Goal: Transaction & Acquisition: Purchase product/service

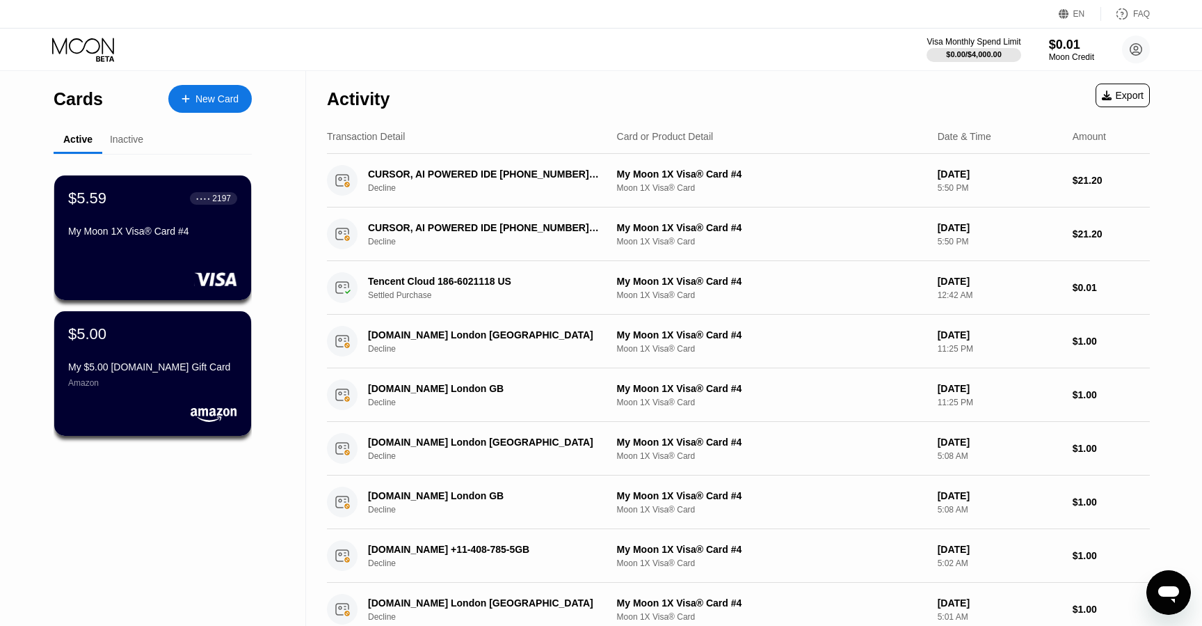
click at [209, 103] on div "New Card" at bounding box center [217, 99] width 43 height 12
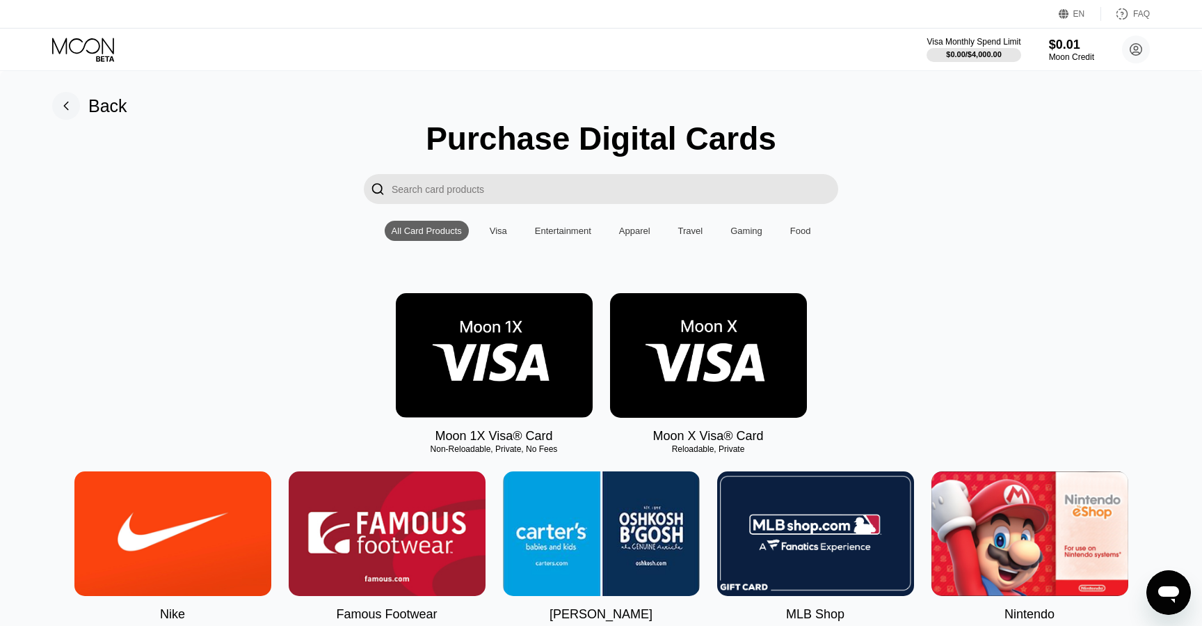
click at [521, 343] on img at bounding box center [494, 355] width 197 height 125
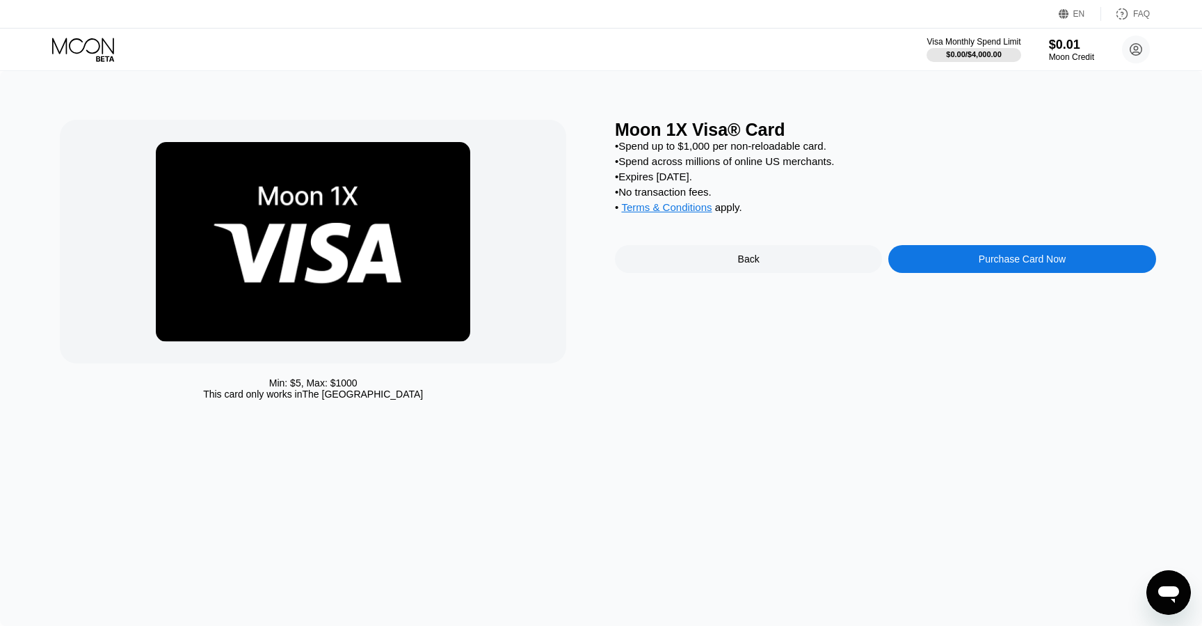
click at [964, 251] on div "Purchase Card Now" at bounding box center [1022, 259] width 267 height 28
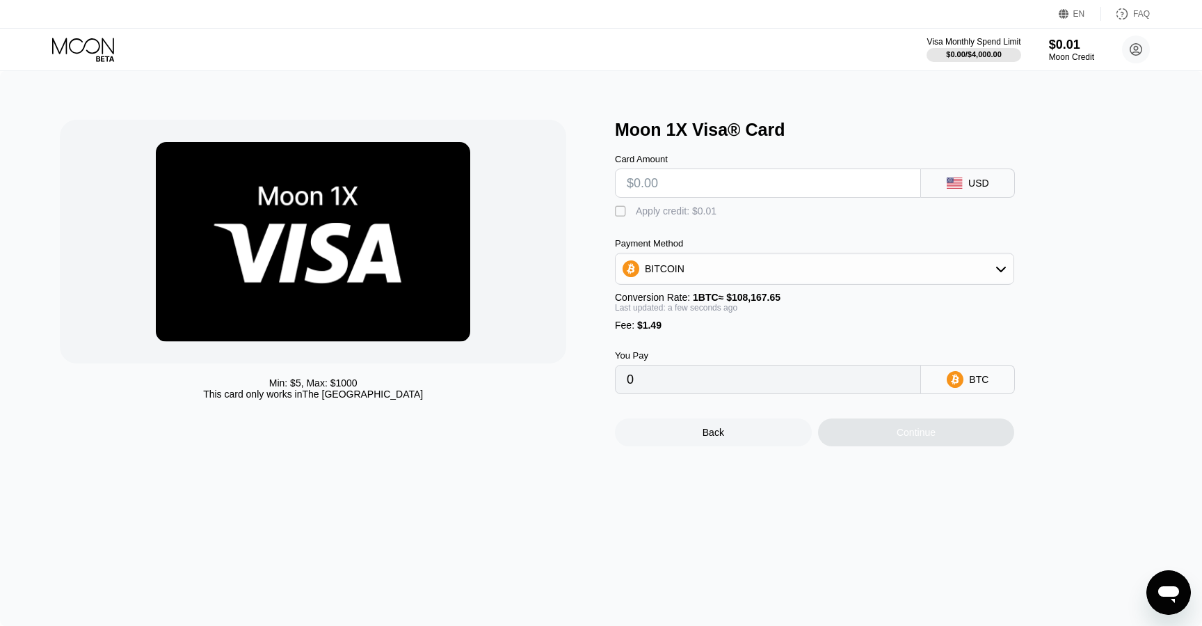
click at [589, 91] on div "Min: $ 5 , Max: $ 1000 This card only works in The United States Moon 1X Visa® …" at bounding box center [601, 348] width 1202 height 555
click at [687, 186] on input "text" at bounding box center [768, 183] width 283 height 28
type input "$2"
type input "0.00003227"
type input "$25"
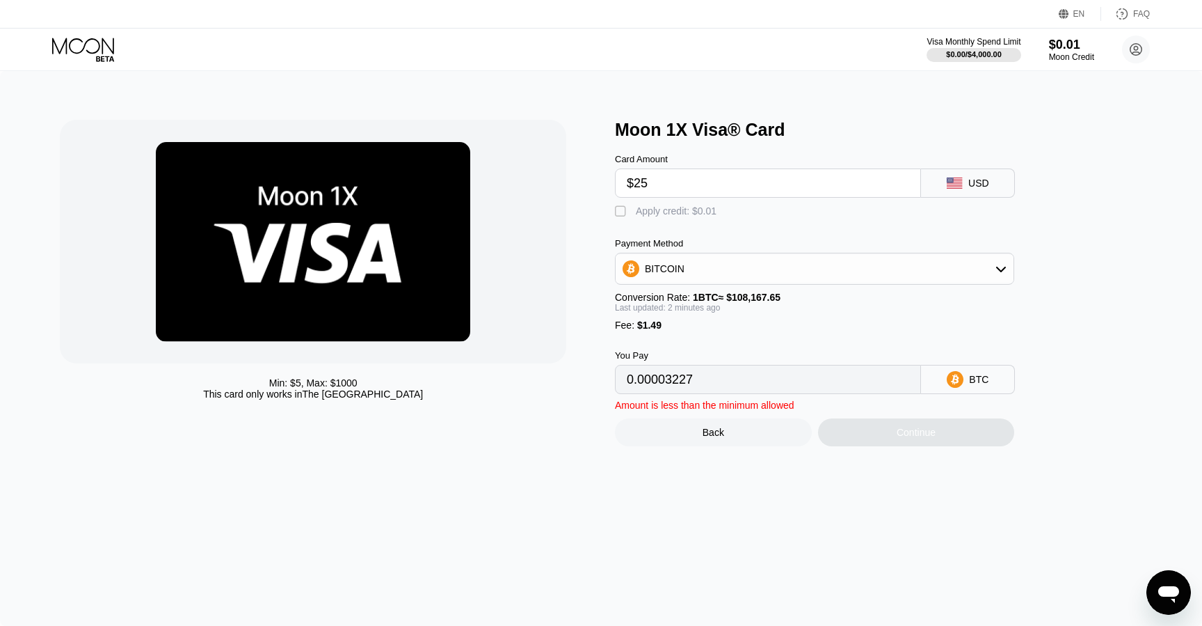
type input "0.00024490"
type input "$25"
click at [600, 91] on div "Min: $ 5 , Max: $ 1000 This card only works in The United States Moon 1X Visa® …" at bounding box center [601, 348] width 1202 height 555
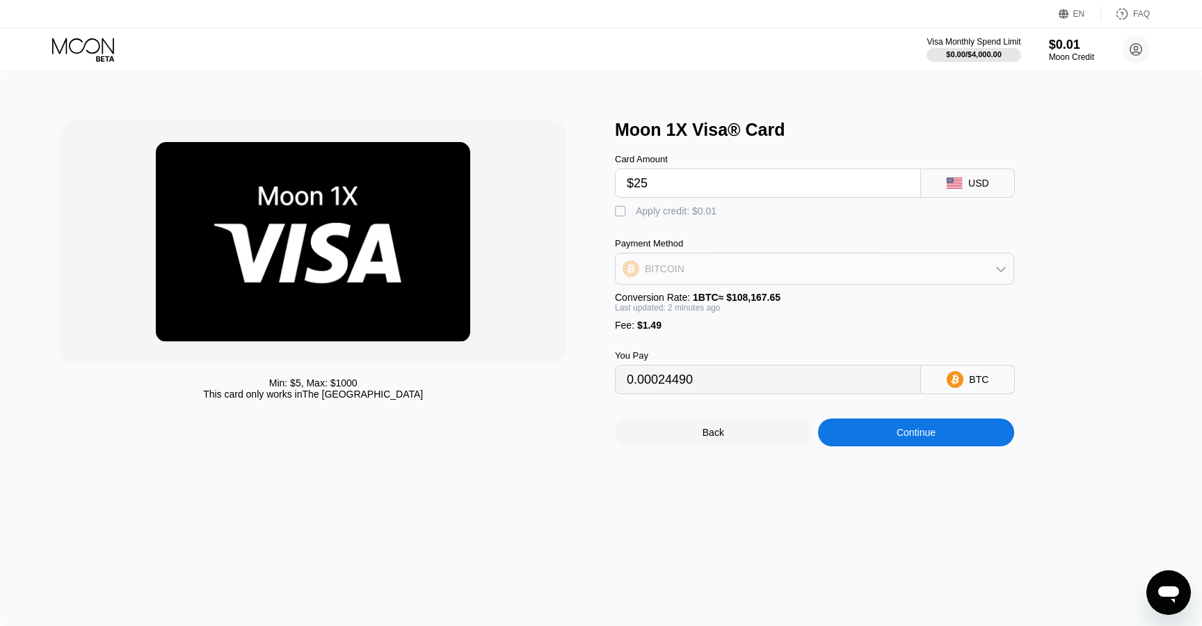
click at [710, 276] on div "BITCOIN" at bounding box center [815, 269] width 398 height 28
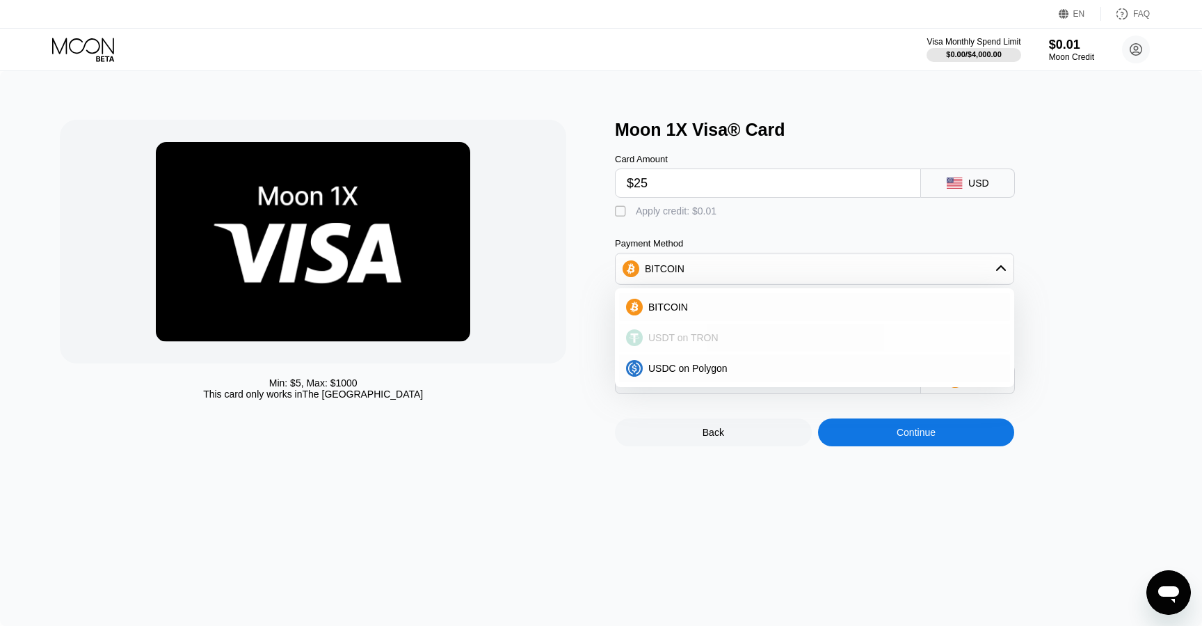
click at [700, 337] on span "USDT on TRON" at bounding box center [684, 337] width 70 height 11
type input "26.76"
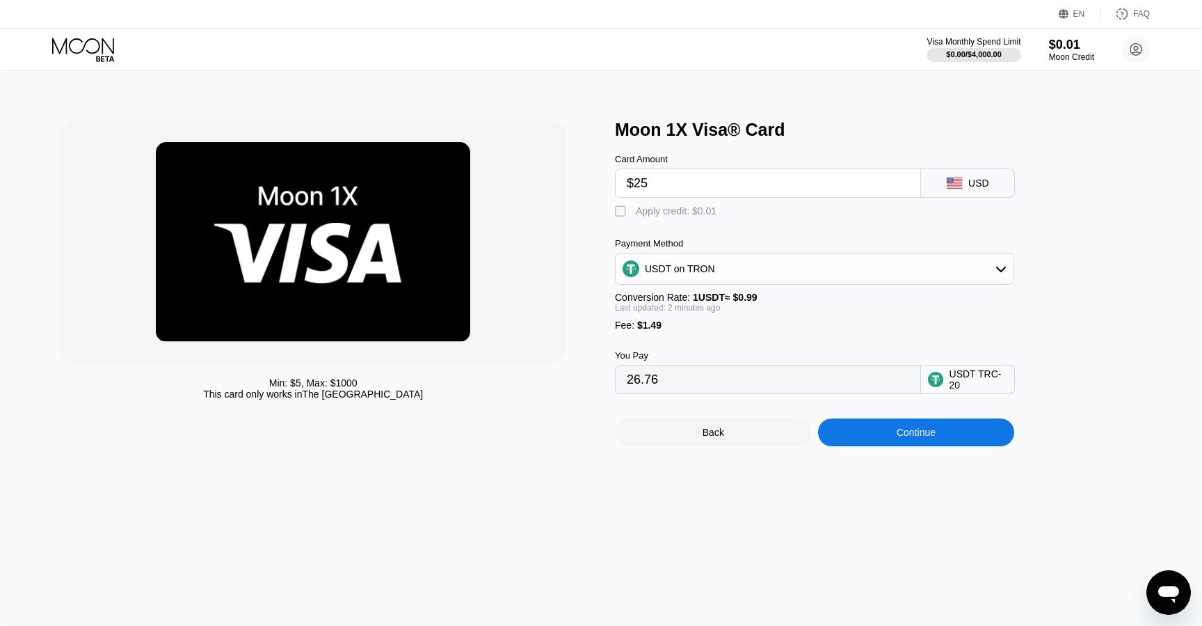
click at [607, 93] on div "Min: $ 5 , Max: $ 1000 This card only works in The United States Moon 1X Visa® …" at bounding box center [601, 348] width 1202 height 555
click at [589, 97] on div "Min: $ 5 , Max: $ 1000 This card only works in The United States Moon 1X Visa® …" at bounding box center [601, 348] width 1202 height 555
click at [594, 97] on div "Min: $ 5 , Max: $ 1000 This card only works in The United States Moon 1X Visa® …" at bounding box center [601, 348] width 1202 height 555
click at [541, 118] on div "Min: $ 5 , Max: $ 1000 This card only works in The United States Moon 1X Visa® …" at bounding box center [601, 348] width 1202 height 555
click at [589, 91] on div "Min: $ 5 , Max: $ 1000 This card only works in The United States Moon 1X Visa® …" at bounding box center [601, 348] width 1202 height 555
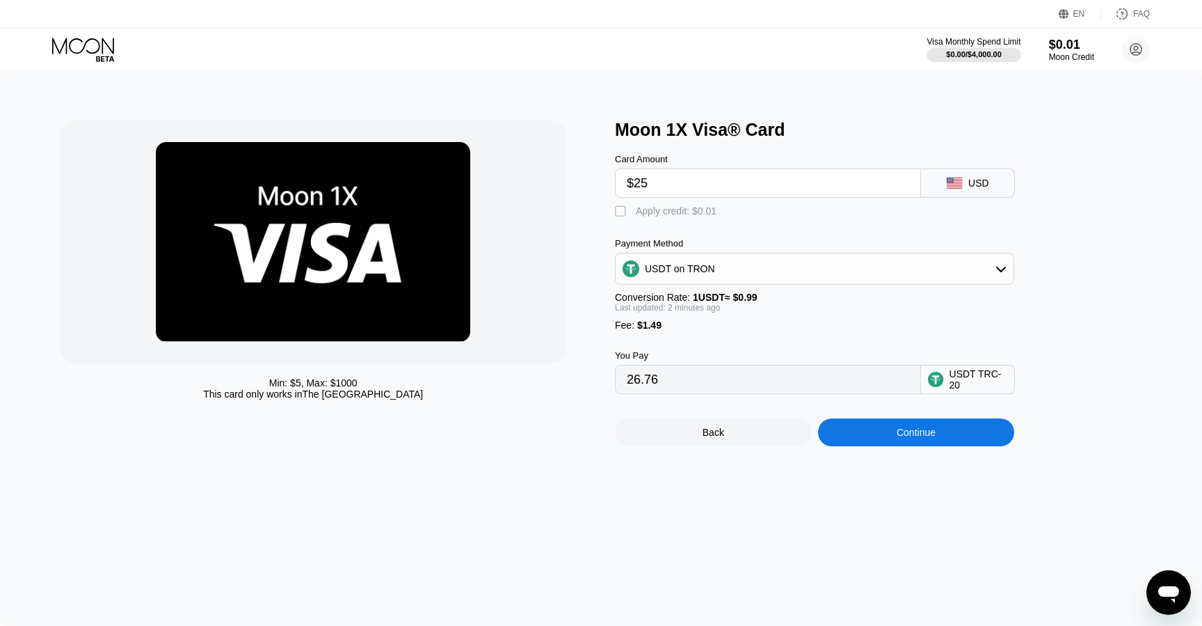
click at [591, 83] on div "Min: $ 5 , Max: $ 1000 This card only works in The United States Moon 1X Visa® …" at bounding box center [601, 348] width 1202 height 555
click at [590, 51] on div "Visa Monthly Spend Limit $0.00 / $4,000.00 $0.01 Moon Credit huiumiad@mailsbay.…" at bounding box center [601, 50] width 1202 height 42
click at [598, 86] on div "Min: $ 5 , Max: $ 1000 This card only works in The United States Moon 1X Visa® …" at bounding box center [601, 348] width 1202 height 555
click at [594, 95] on div "Min: $ 5 , Max: $ 1000 This card only works in The United States Moon 1X Visa® …" at bounding box center [601, 348] width 1202 height 555
click at [590, 91] on div "Min: $ 5 , Max: $ 1000 This card only works in The United States Moon 1X Visa® …" at bounding box center [601, 348] width 1202 height 555
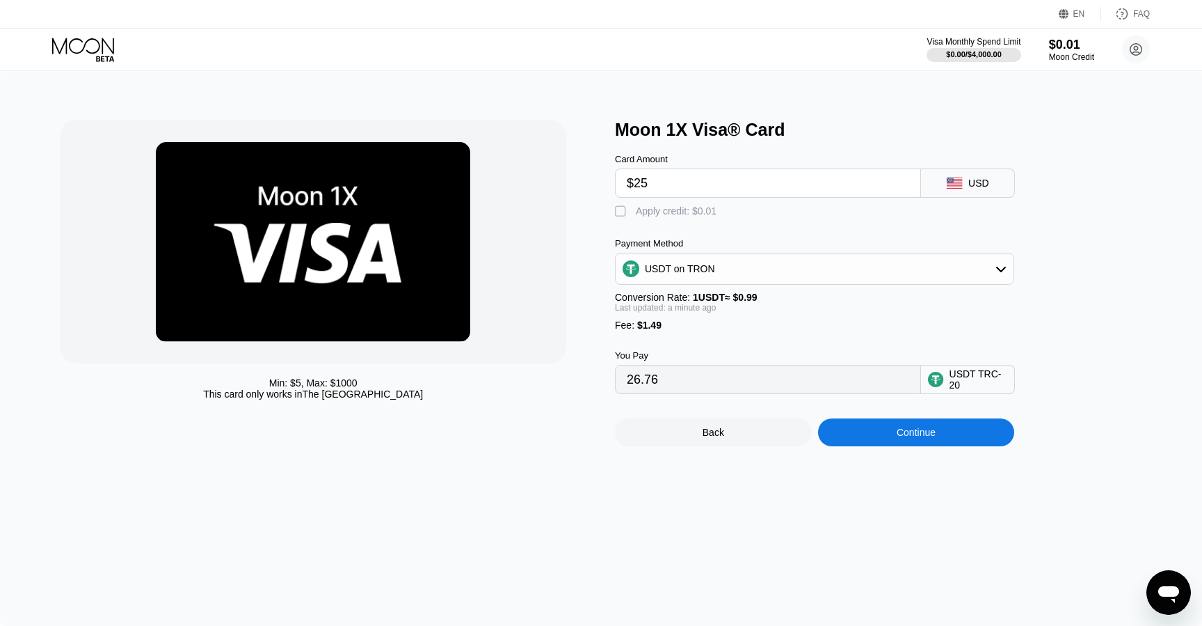
click at [594, 88] on div "Min: $ 5 , Max: $ 1000 This card only works in The United States Moon 1X Visa® …" at bounding box center [601, 348] width 1202 height 555
click at [603, 89] on div "Min: $ 5 , Max: $ 1000 This card only works in The United States Moon 1X Visa® …" at bounding box center [601, 348] width 1202 height 555
click at [594, 92] on div "Min: $ 5 , Max: $ 1000 This card only works in The United States Moon 1X Visa® …" at bounding box center [601, 348] width 1202 height 555
drag, startPoint x: 647, startPoint y: 178, endPoint x: 622, endPoint y: 180, distance: 25.1
click at [622, 180] on div "$25" at bounding box center [768, 182] width 306 height 29
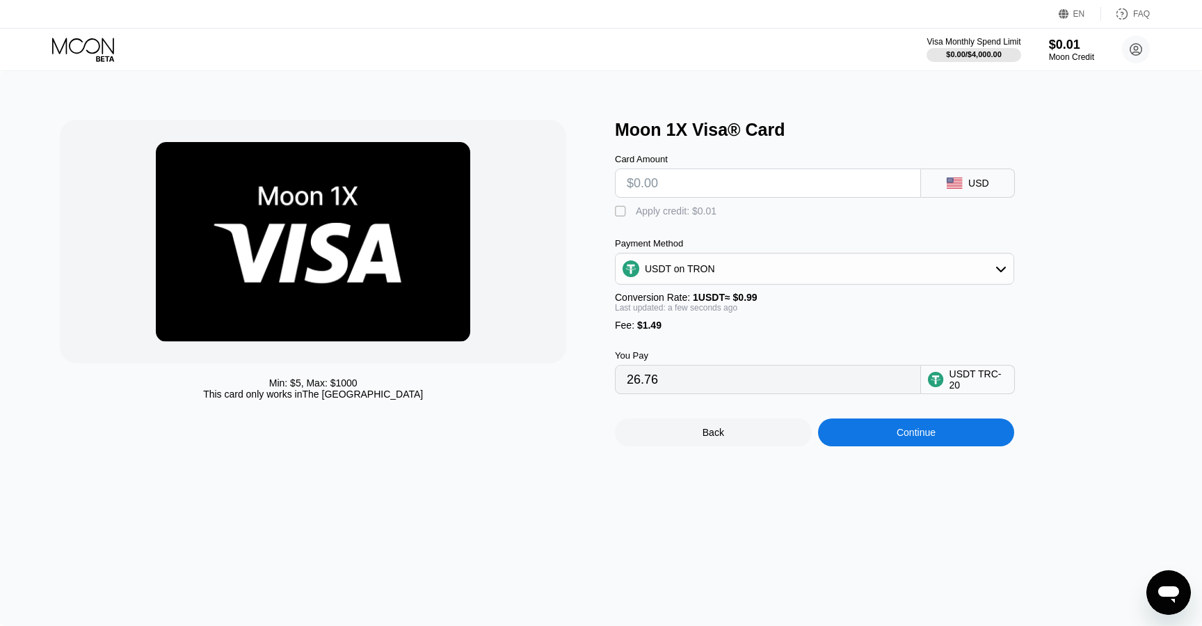
type input "0.00"
type input "$2"
type input "3.53"
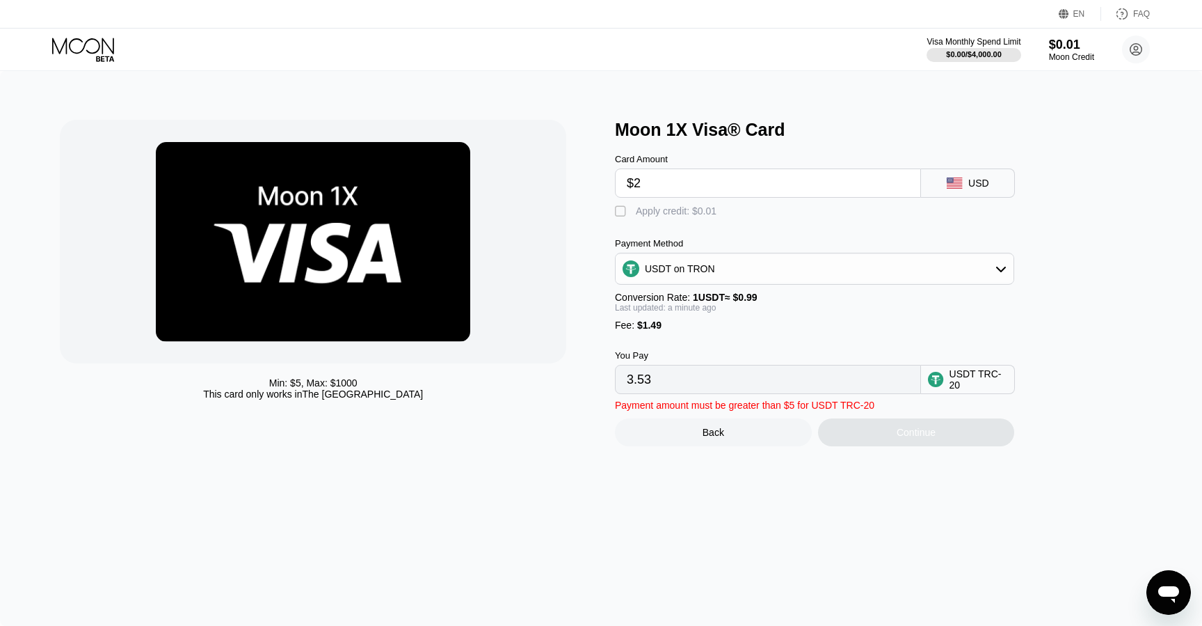
type input "$22"
type input "23.73"
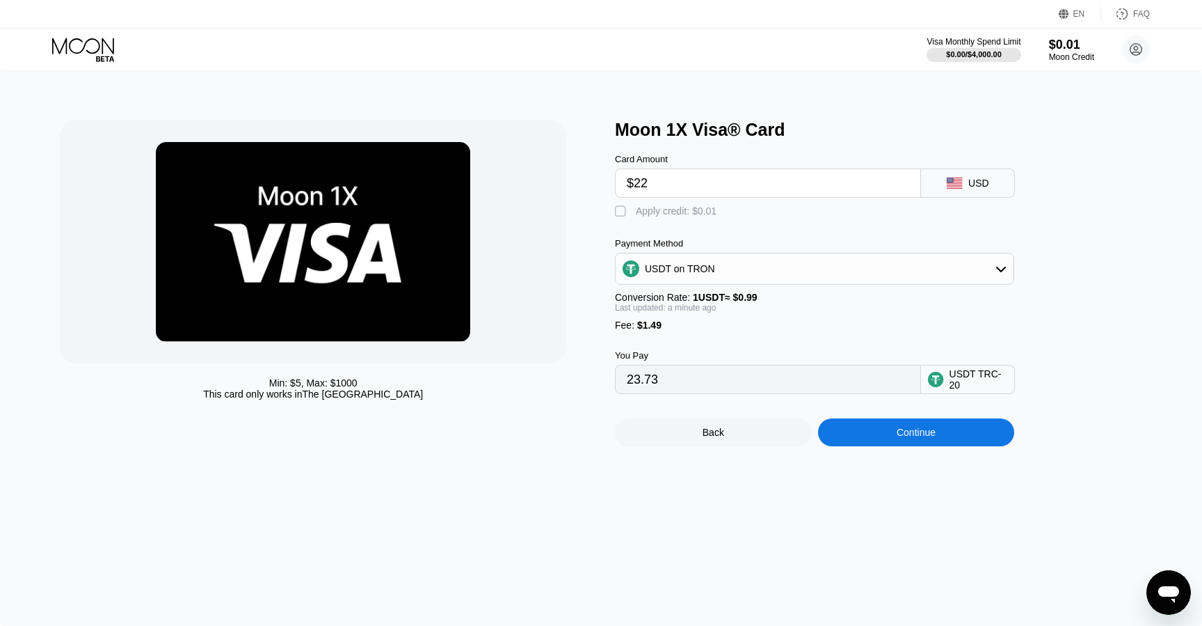
drag, startPoint x: 662, startPoint y: 186, endPoint x: 619, endPoint y: 185, distance: 42.5
click at [619, 185] on div "$22" at bounding box center [768, 182] width 306 height 29
type input "$22"
click at [578, 102] on div "Min: $ 5 , Max: $ 1000 This card only works in The United States Moon 1X Visa® …" at bounding box center [601, 348] width 1202 height 555
drag, startPoint x: 638, startPoint y: 183, endPoint x: 597, endPoint y: 180, distance: 41.1
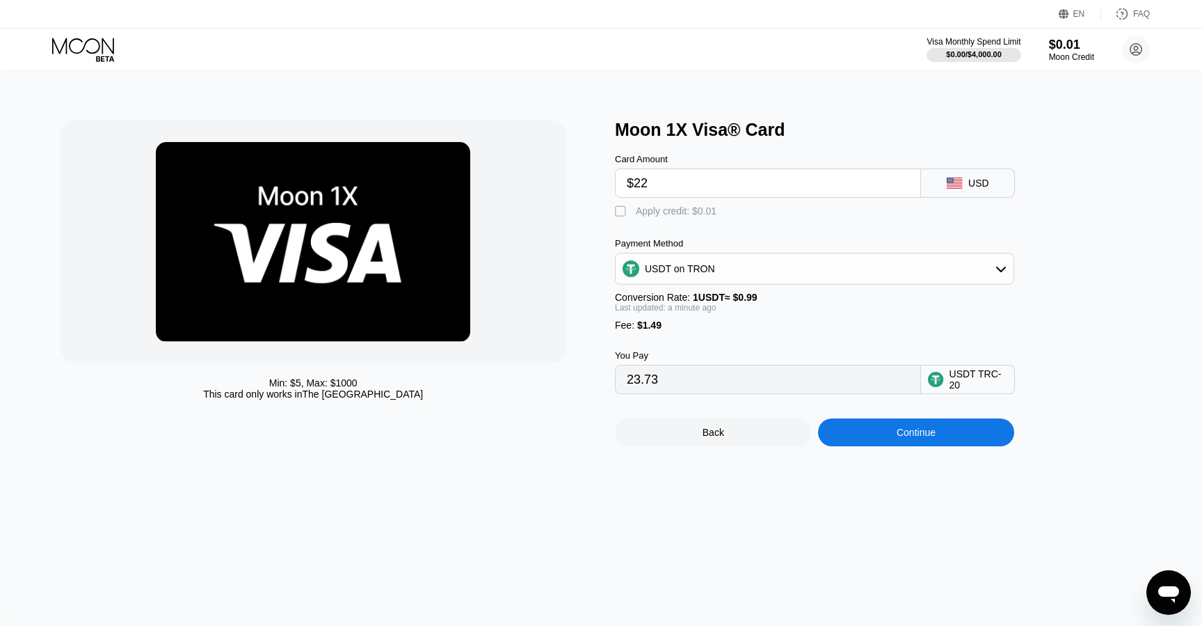
click at [597, 180] on div "Min: $ 5 , Max: $ 1000 This card only works in The United States Moon 1X Visa® …" at bounding box center [601, 283] width 1082 height 326
type input "0.00"
type input "$2"
type input "3.53"
type input "$22"
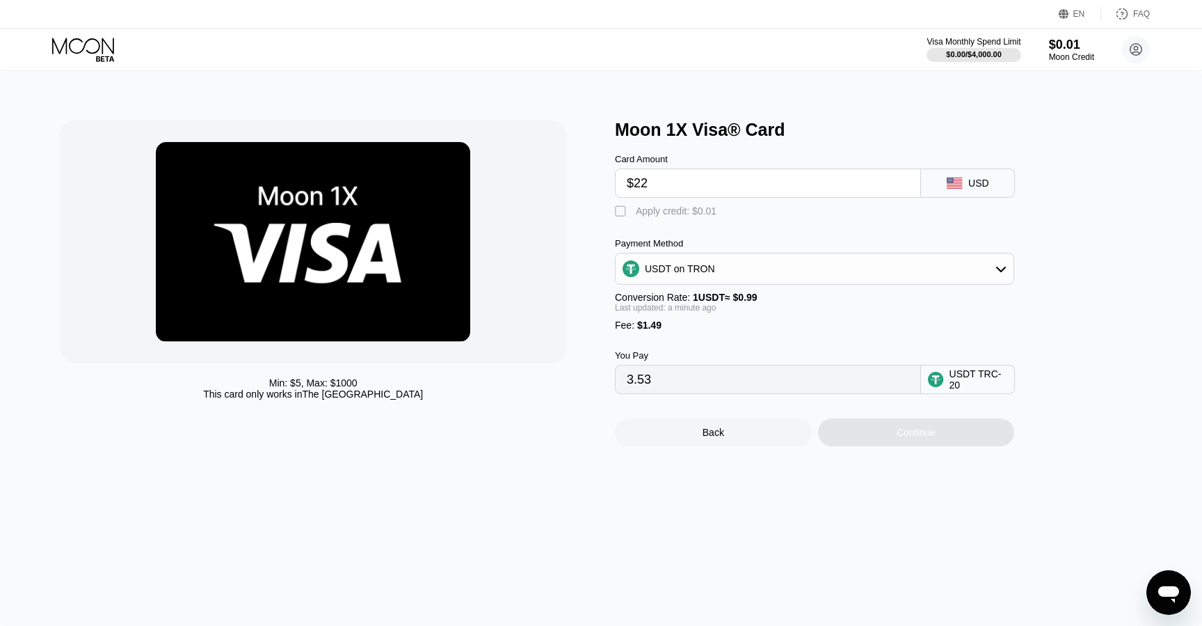
type input "23.73"
type input "$2"
type input "3.53"
type input "0.00"
type input "$2"
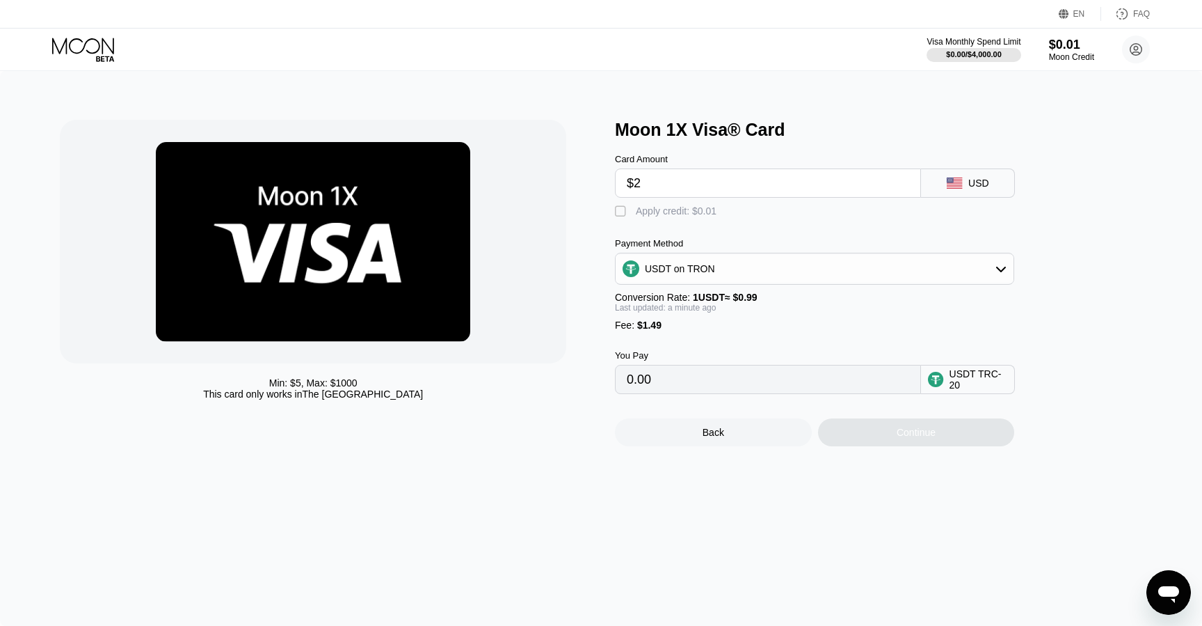
type input "3.53"
type input "$22"
type input "23.73"
type input "$2"
type input "3.53"
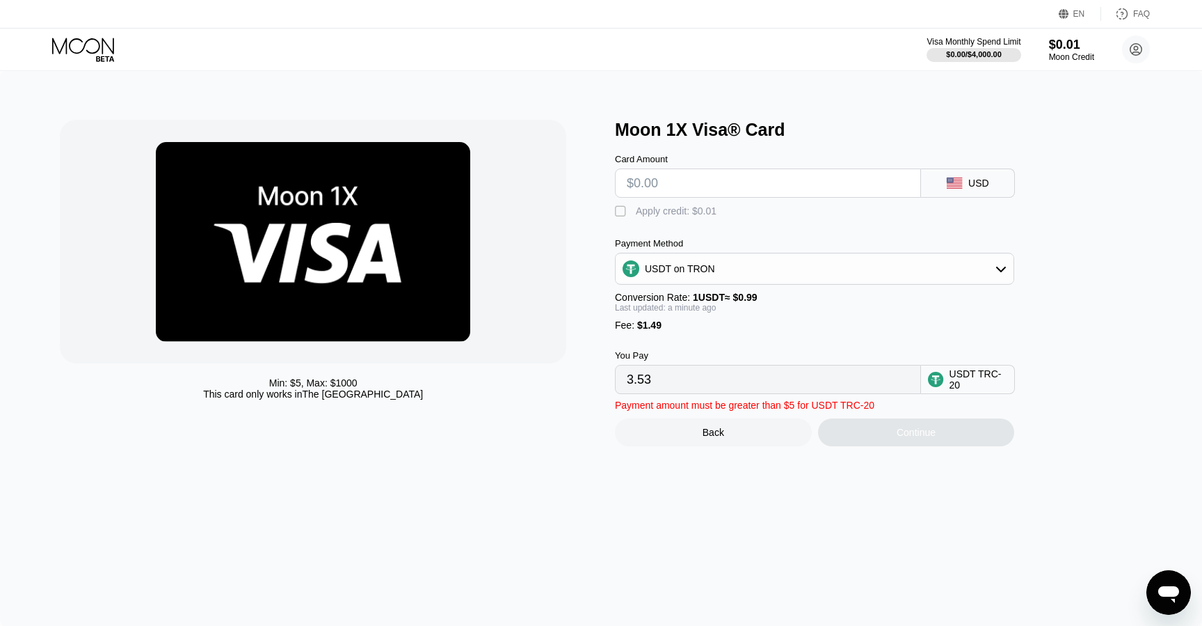
type input "0.00"
type input "$2"
type input "3.53"
type input "0.00"
type input "$23"
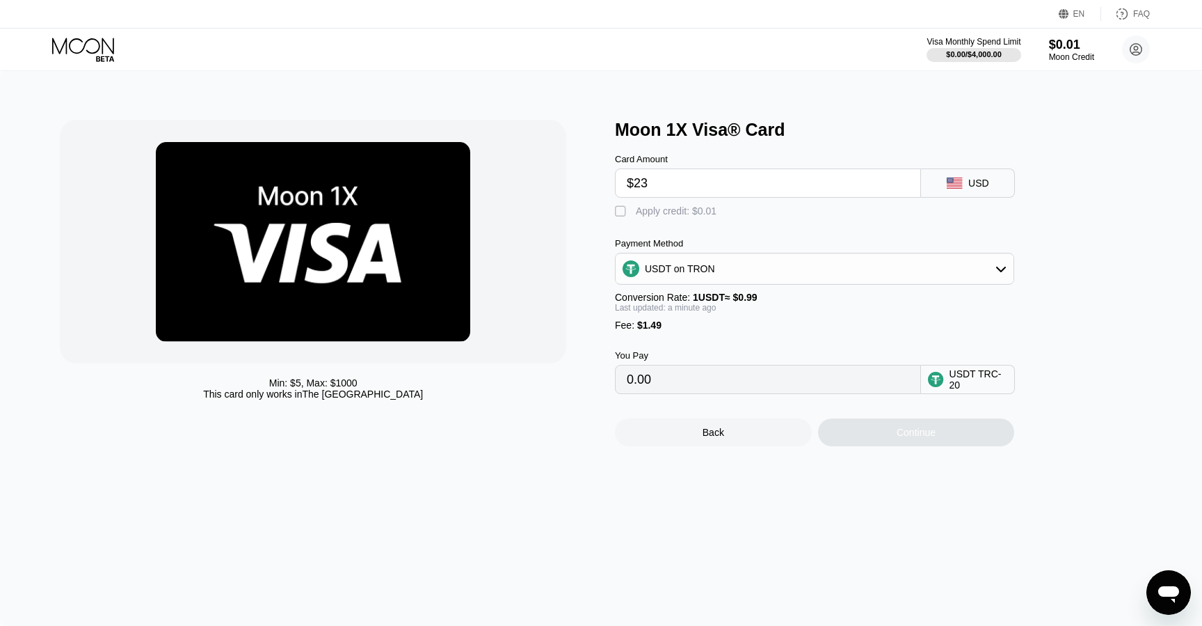
type input "24.74"
type input "$2"
type input "3.53"
type input "0.00"
type input "$2"
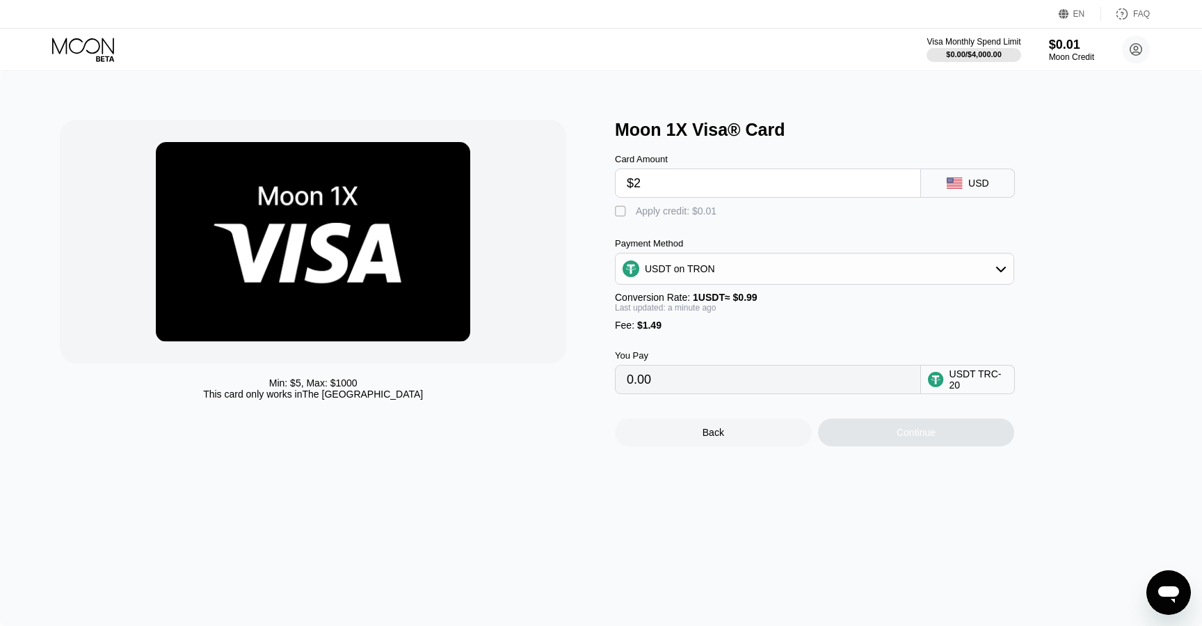
type input "3.53"
type input "$23"
type input "24.74"
type input "$2"
type input "3.53"
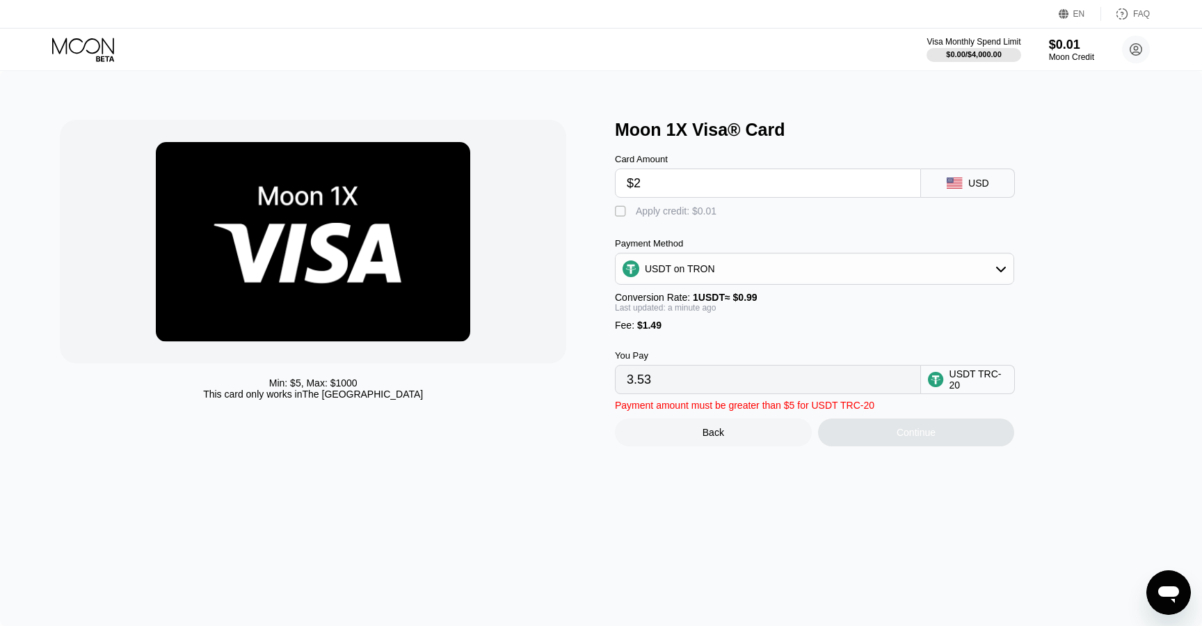
type input "$22"
type input "23.73"
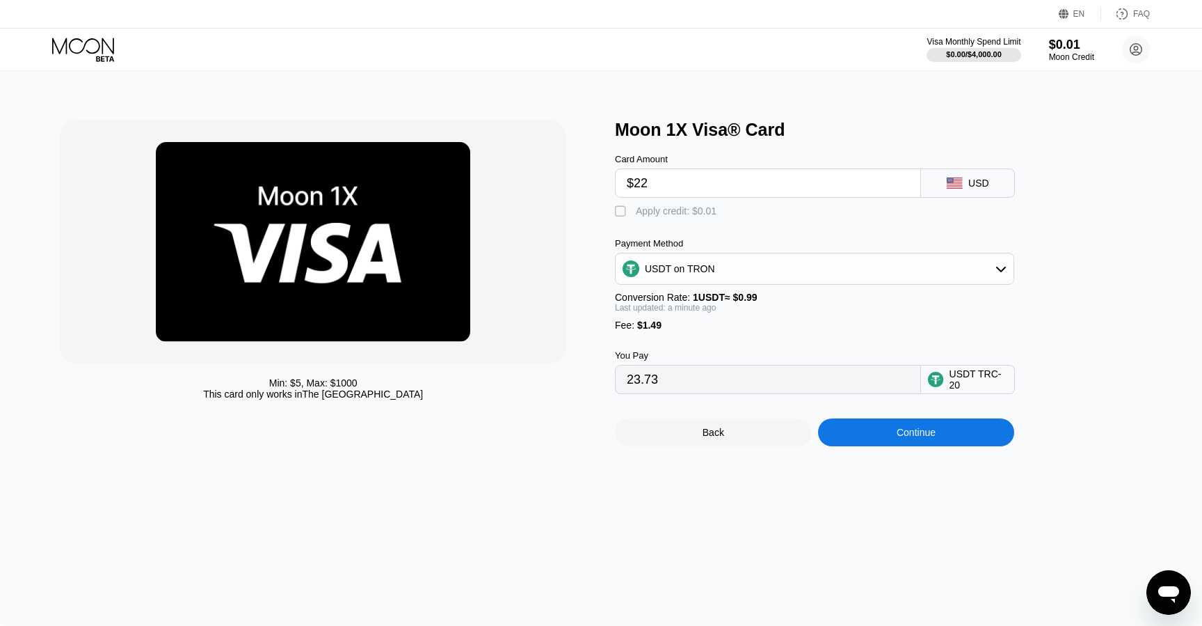
click at [585, 195] on div "Min: $ 5 , Max: $ 1000 This card only works in The United States" at bounding box center [330, 283] width 541 height 326
click at [590, 188] on div "Min: $ 5 , Max: $ 1000 This card only works in The United States" at bounding box center [330, 283] width 541 height 326
drag, startPoint x: 653, startPoint y: 186, endPoint x: 598, endPoint y: 175, distance: 56.8
click at [598, 175] on div "Min: $ 5 , Max: $ 1000 This card only works in The United States Moon 1X Visa® …" at bounding box center [601, 283] width 1082 height 326
type input "$2"
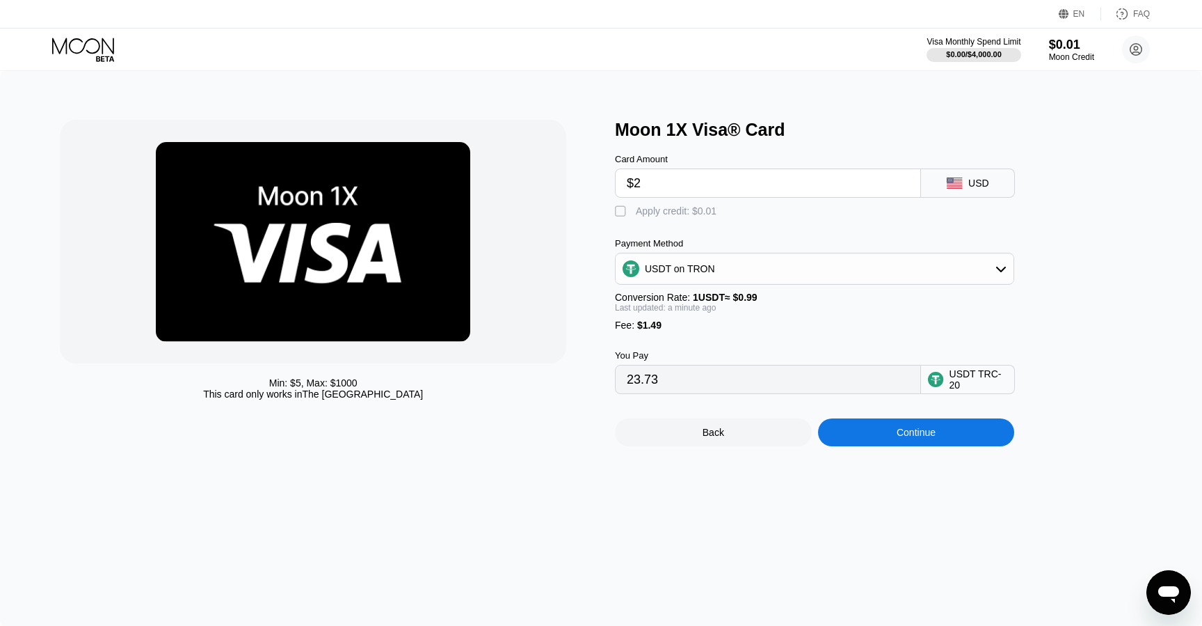
type input "3.53"
type input "$20"
type input "21.71"
type input "$20"
click at [594, 86] on div "Min: $ 5 , Max: $ 1000 This card only works in The United States Moon 1X Visa® …" at bounding box center [601, 348] width 1202 height 555
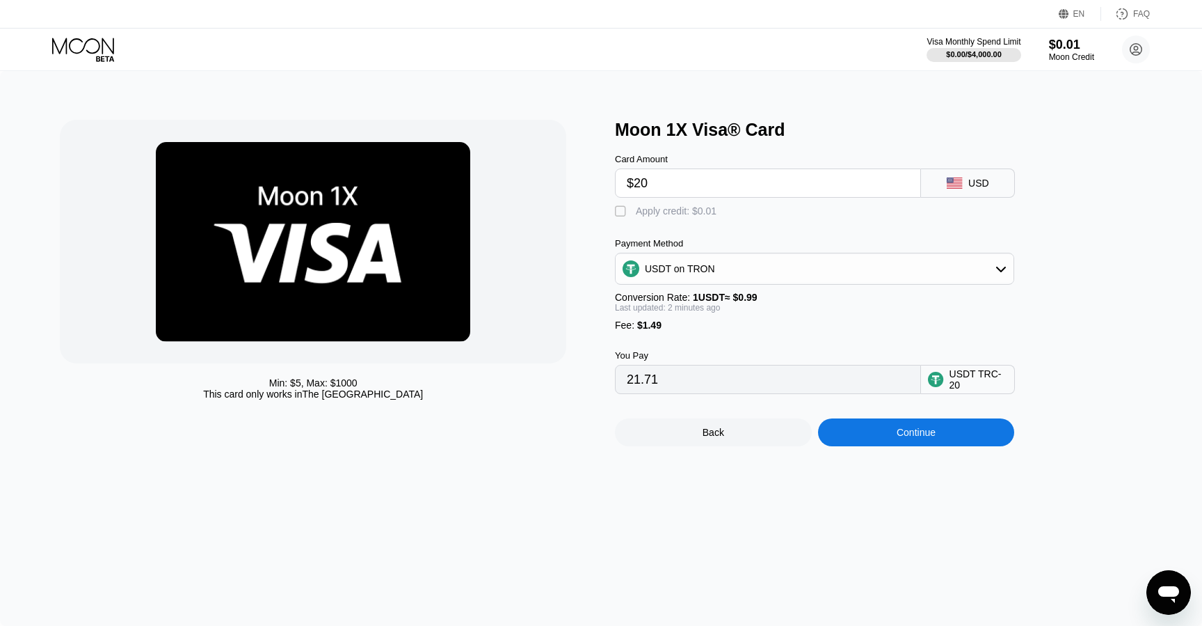
click at [878, 434] on div "Continue" at bounding box center [916, 432] width 197 height 28
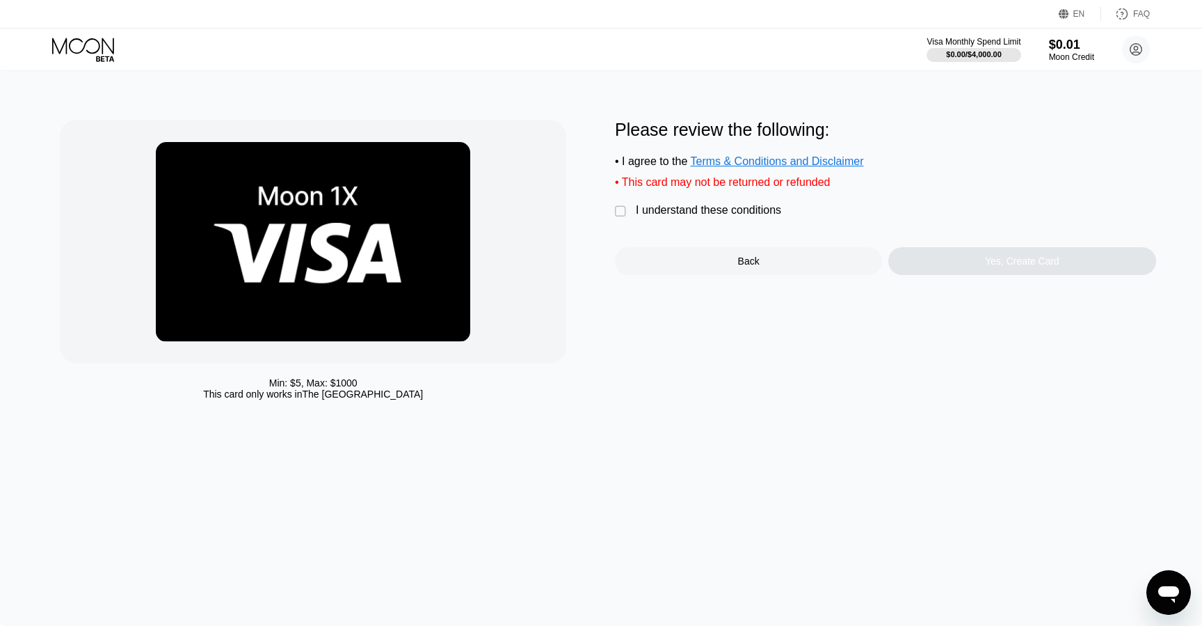
click at [623, 214] on div "" at bounding box center [622, 212] width 14 height 14
click at [1059, 267] on div "Yes, Create Card" at bounding box center [1022, 260] width 74 height 11
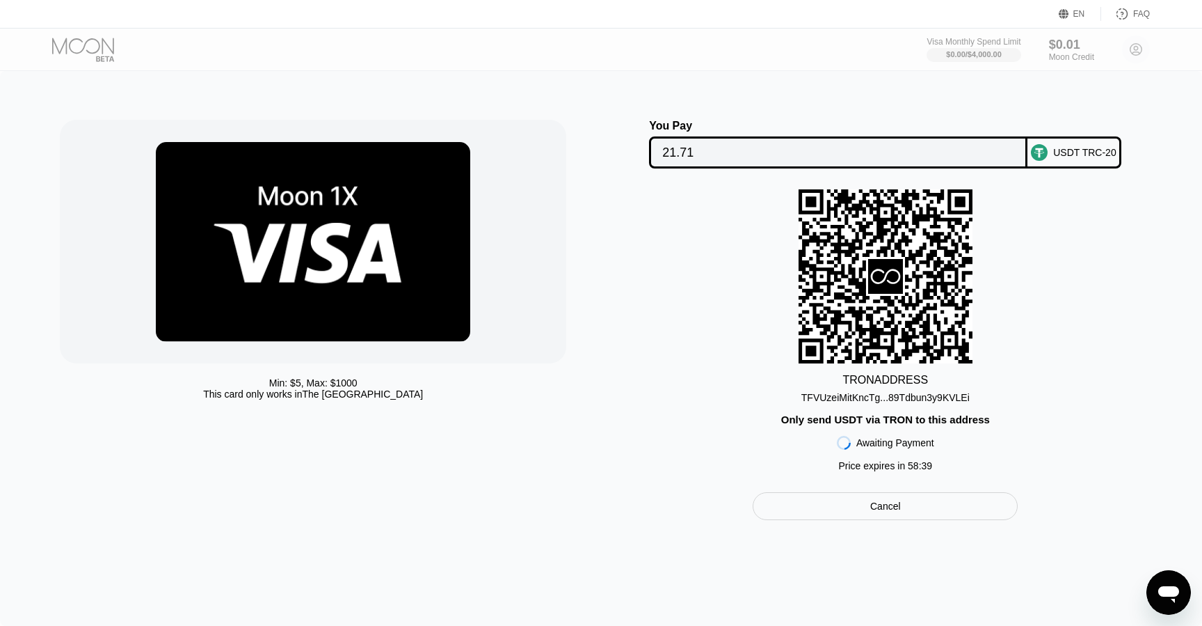
click at [889, 396] on div "TFVUzeiMitKncTg...89Tdbun3y9KVLEi" at bounding box center [886, 397] width 168 height 11
click at [930, 425] on div "Only send USDT via TRON to this address" at bounding box center [885, 419] width 209 height 12
click at [890, 401] on div "TFVUzeiMitKncTg...89Tdbun3y9KVLEi" at bounding box center [886, 397] width 168 height 11
click at [732, 157] on input "21.71" at bounding box center [838, 152] width 352 height 28
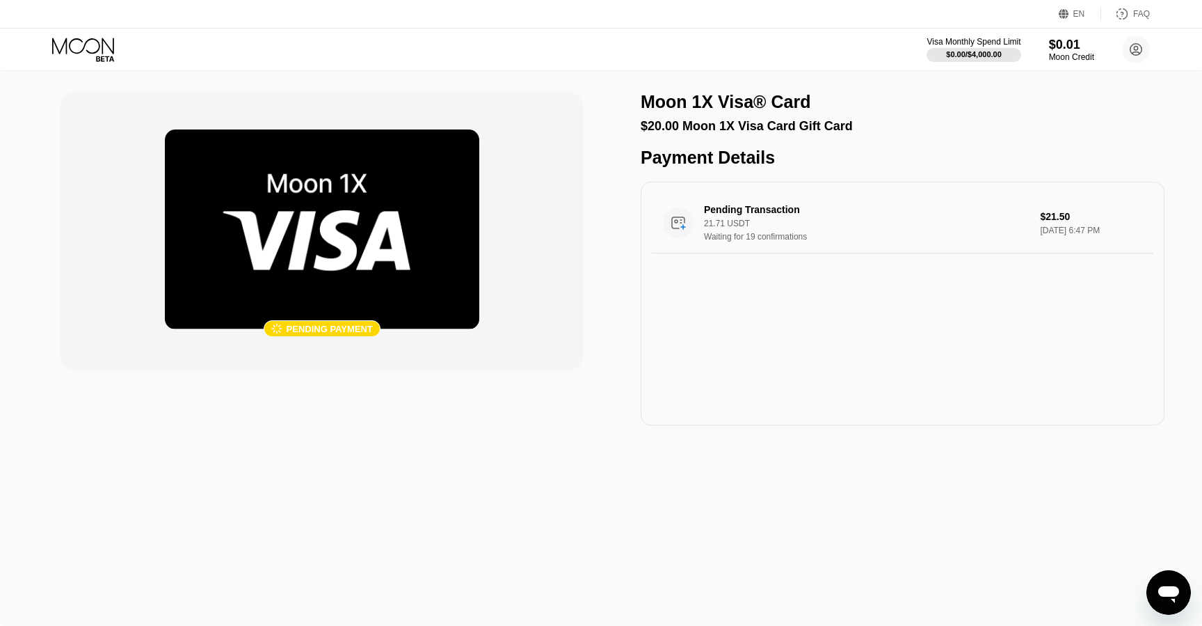
click at [605, 90] on div " Pending payment Moon 1X Visa® Card $20.00 Moon 1X Visa Card Gift Card Payment…" at bounding box center [601, 348] width 1202 height 555
click at [405, 218] on img at bounding box center [322, 229] width 315 height 200
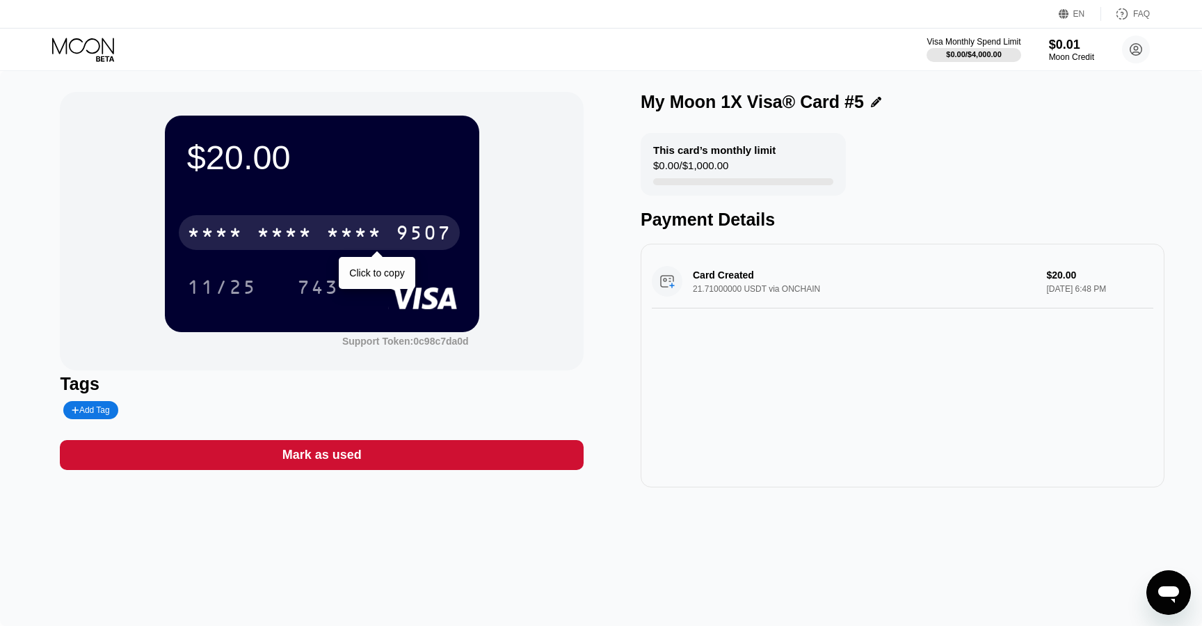
click at [353, 246] on div "* * * * * * * * * * * * 9507" at bounding box center [319, 232] width 281 height 35
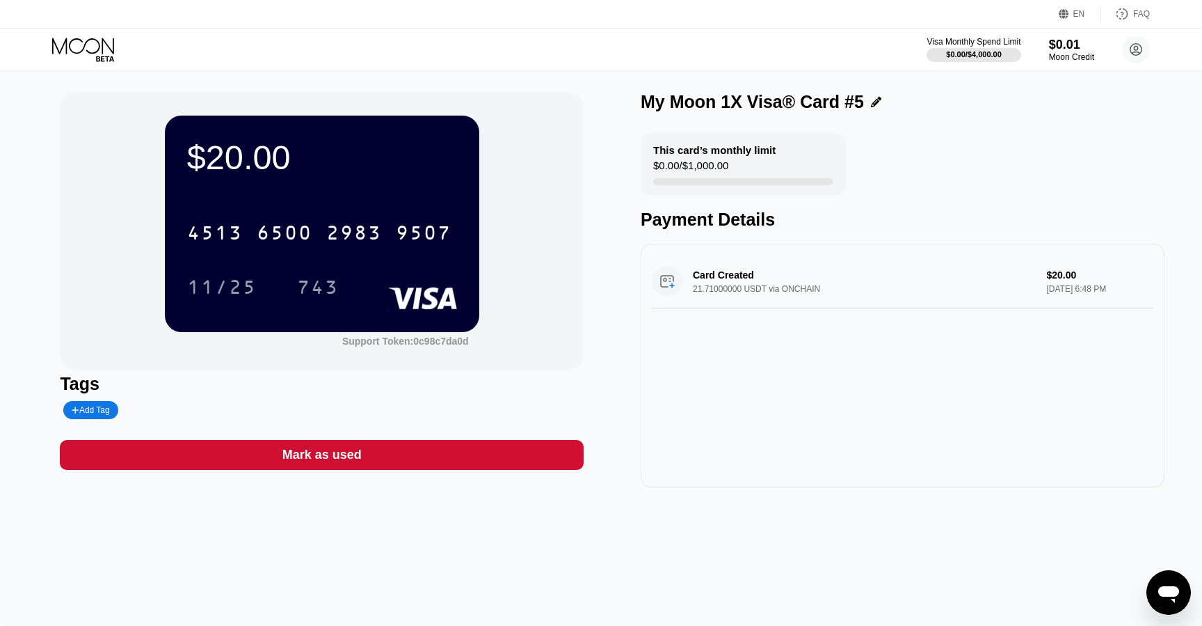
click at [614, 91] on div "$20.00 4513 6500 2983 9507 11/25 743 Support Token: 0c98c7da0d Tags Add Tag Mar…" at bounding box center [601, 348] width 1202 height 555
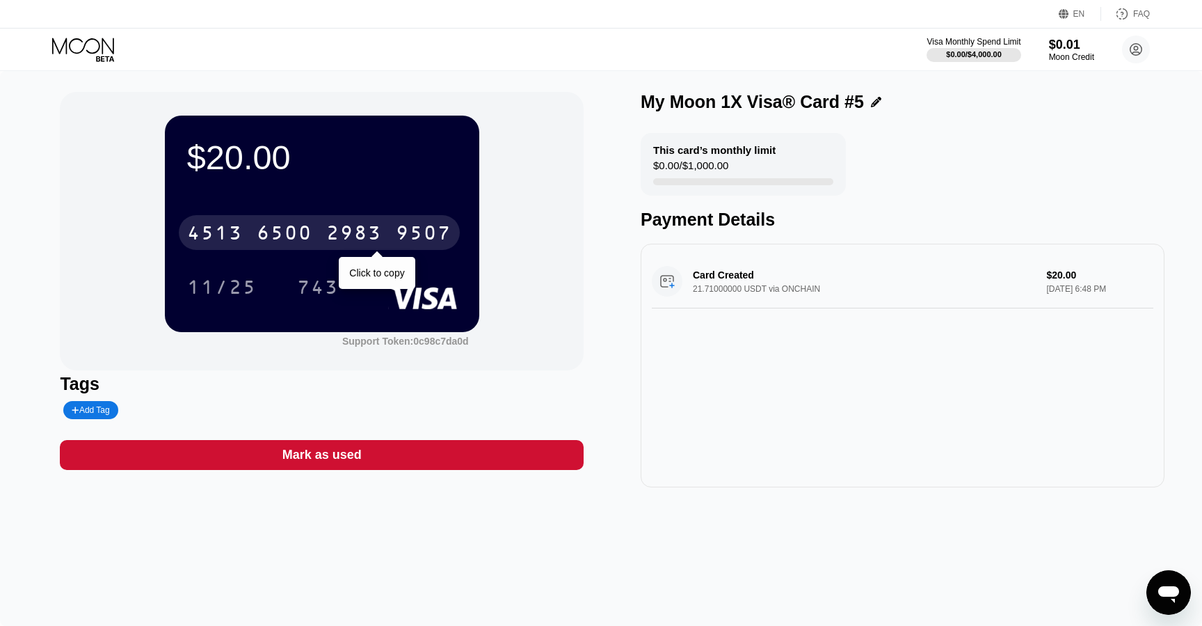
click at [312, 241] on div "6500" at bounding box center [285, 234] width 56 height 22
click at [328, 237] on div "* * * *" at bounding box center [354, 234] width 56 height 22
